Goal: Task Accomplishment & Management: Use online tool/utility

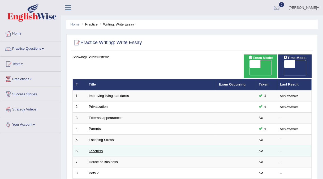
click at [98, 149] on link "Teachers" at bounding box center [96, 151] width 14 height 4
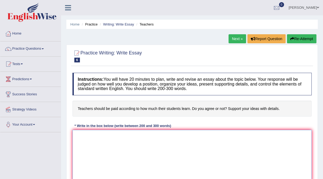
click at [75, 136] on textarea at bounding box center [192, 156] width 239 height 52
click at [86, 135] on textarea "In this complex" at bounding box center [192, 156] width 239 height 52
click at [107, 136] on textarea "In [DATE] complex" at bounding box center [192, 156] width 239 height 52
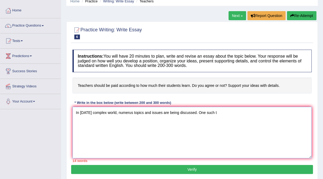
scroll to position [32, 0]
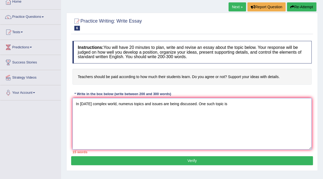
click at [179, 105] on textarea "In [DATE] complex world, numerus topics and issues are being discussed. One suc…" at bounding box center [192, 124] width 239 height 52
click at [190, 104] on textarea "In [DATE] complex world, numerus topics and issues are subject to dabate discus…" at bounding box center [192, 124] width 239 height 52
click at [246, 104] on textarea "In [DATE] complex world, numerus topics and issues are subject to debate discus…" at bounding box center [192, 124] width 239 height 52
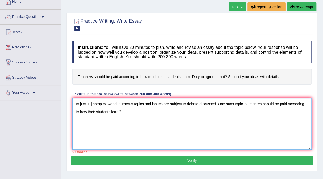
click at [247, 103] on textarea "In [DATE] complex world, numerus topics and issues are subject to debate discus…" at bounding box center [192, 124] width 239 height 52
click at [121, 111] on textarea "In [DATE] complex world, numerus topics and issues are subject to debate discus…" at bounding box center [192, 124] width 239 height 52
click at [216, 102] on textarea "In [DATE] complex world, numerus topics and issues are subject to debate discus…" at bounding box center [192, 124] width 239 height 52
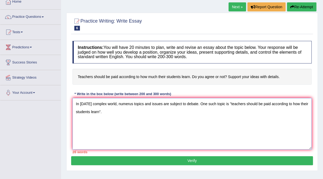
click at [101, 111] on textarea "In [DATE] complex world, numerus topics and issues are subject to debate. One s…" at bounding box center [192, 124] width 239 height 52
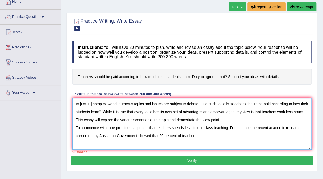
click at [161, 135] on textarea "In [DATE] complex world, numerus topics and issues are subject to debate. One s…" at bounding box center [192, 124] width 239 height 52
click at [197, 136] on textarea "In [DATE] complex world, numerus topics and issues are subject to debate. One s…" at bounding box center [192, 124] width 239 height 52
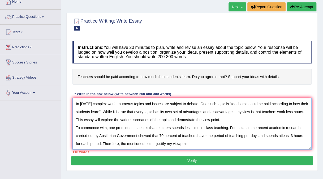
scroll to position [5, 0]
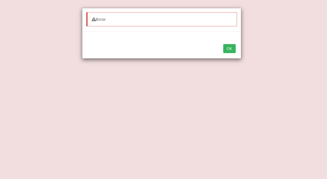
click at [229, 48] on button "OK" at bounding box center [230, 48] width 12 height 9
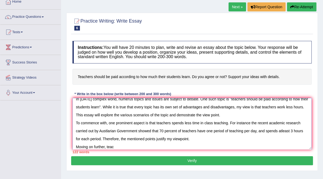
click at [115, 145] on textarea "In [DATE] complex world, numerus topics and issues are subject to debate. One s…" at bounding box center [192, 124] width 239 height 52
click at [232, 146] on textarea "In [DATE] complex world, numerus topics and issues are subject to debate. One s…" at bounding box center [192, 124] width 239 height 52
click at [243, 148] on textarea "In [DATE] complex world, numerus topics and issues are subject to debate. One s…" at bounding box center [192, 124] width 239 height 52
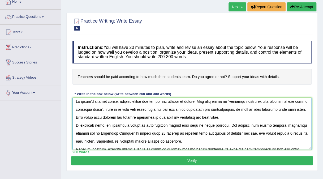
scroll to position [0, 0]
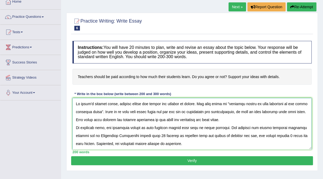
type textarea "In [DATE] complex world, numerus topics and issues are subject to debate. One s…"
click at [192, 158] on button "Verify" at bounding box center [192, 160] width 242 height 9
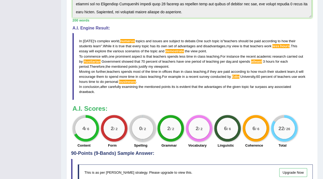
scroll to position [159, 0]
